Goal: Task Accomplishment & Management: Use online tool/utility

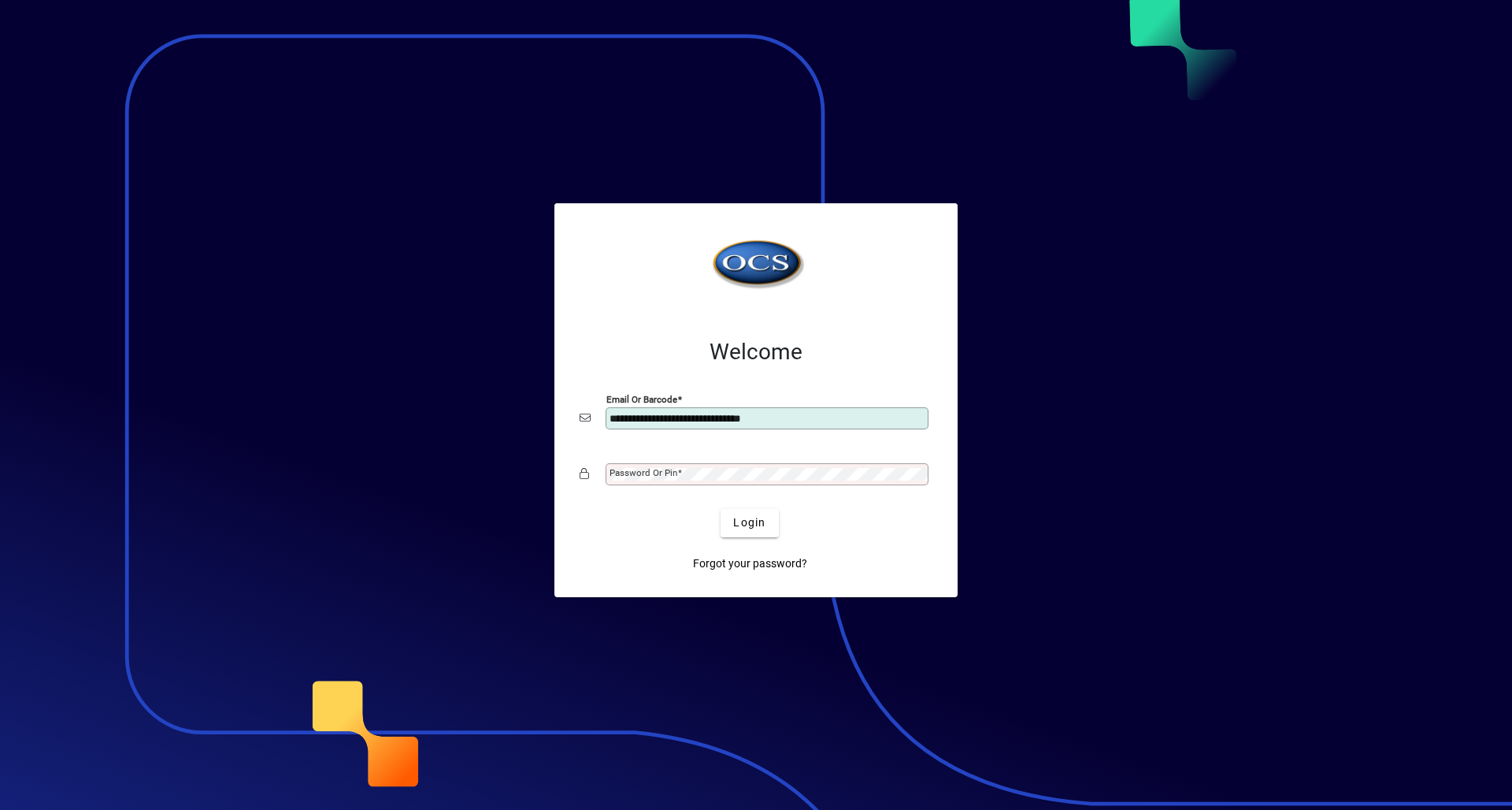
type input "**********"
click at [636, 473] on mat-label "Password or Pin" at bounding box center [643, 472] width 67 height 11
click at [721, 509] on button "Login" at bounding box center [749, 523] width 57 height 28
